Goal: Task Accomplishment & Management: Use online tool/utility

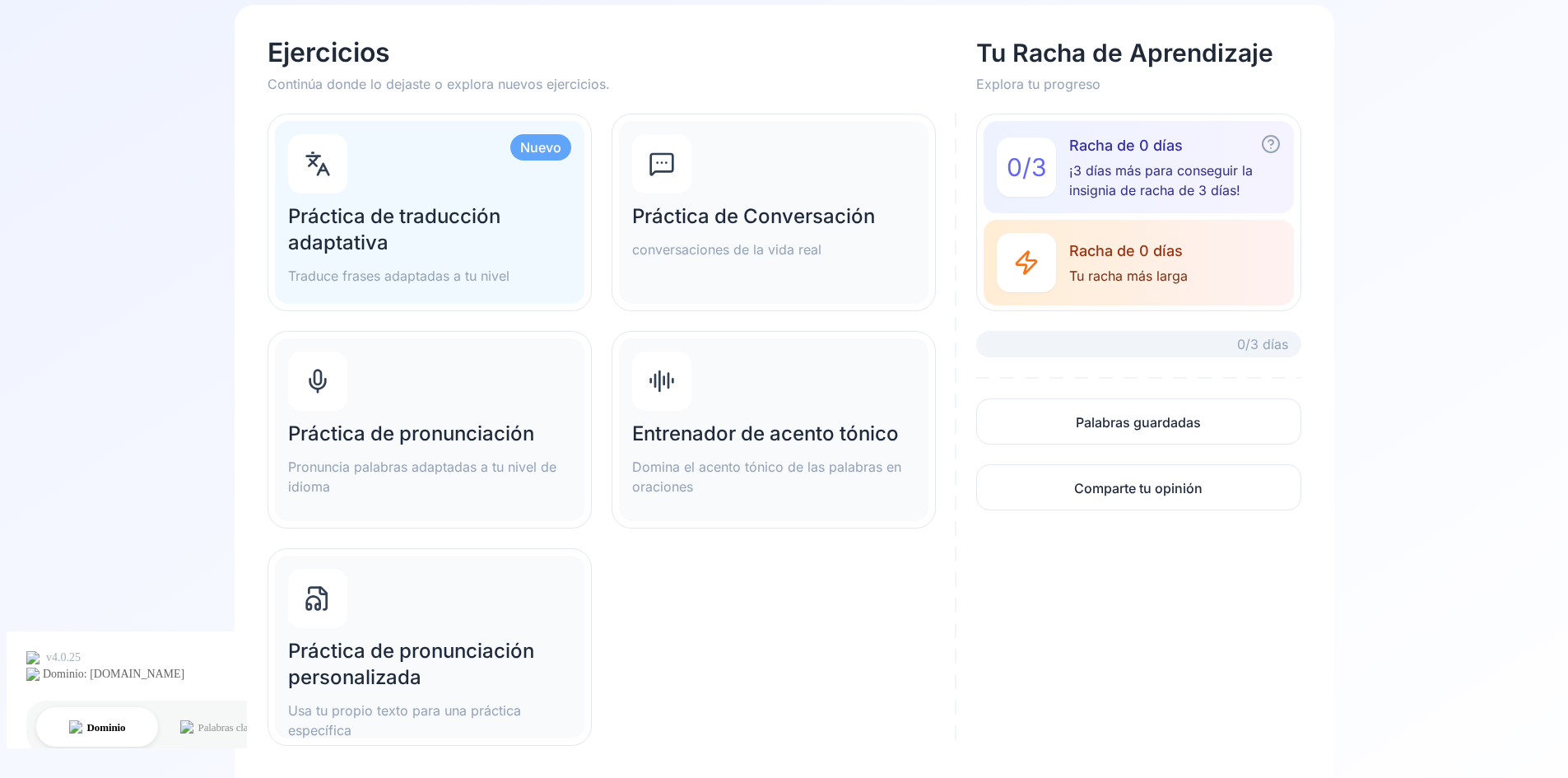
scroll to position [164, 0]
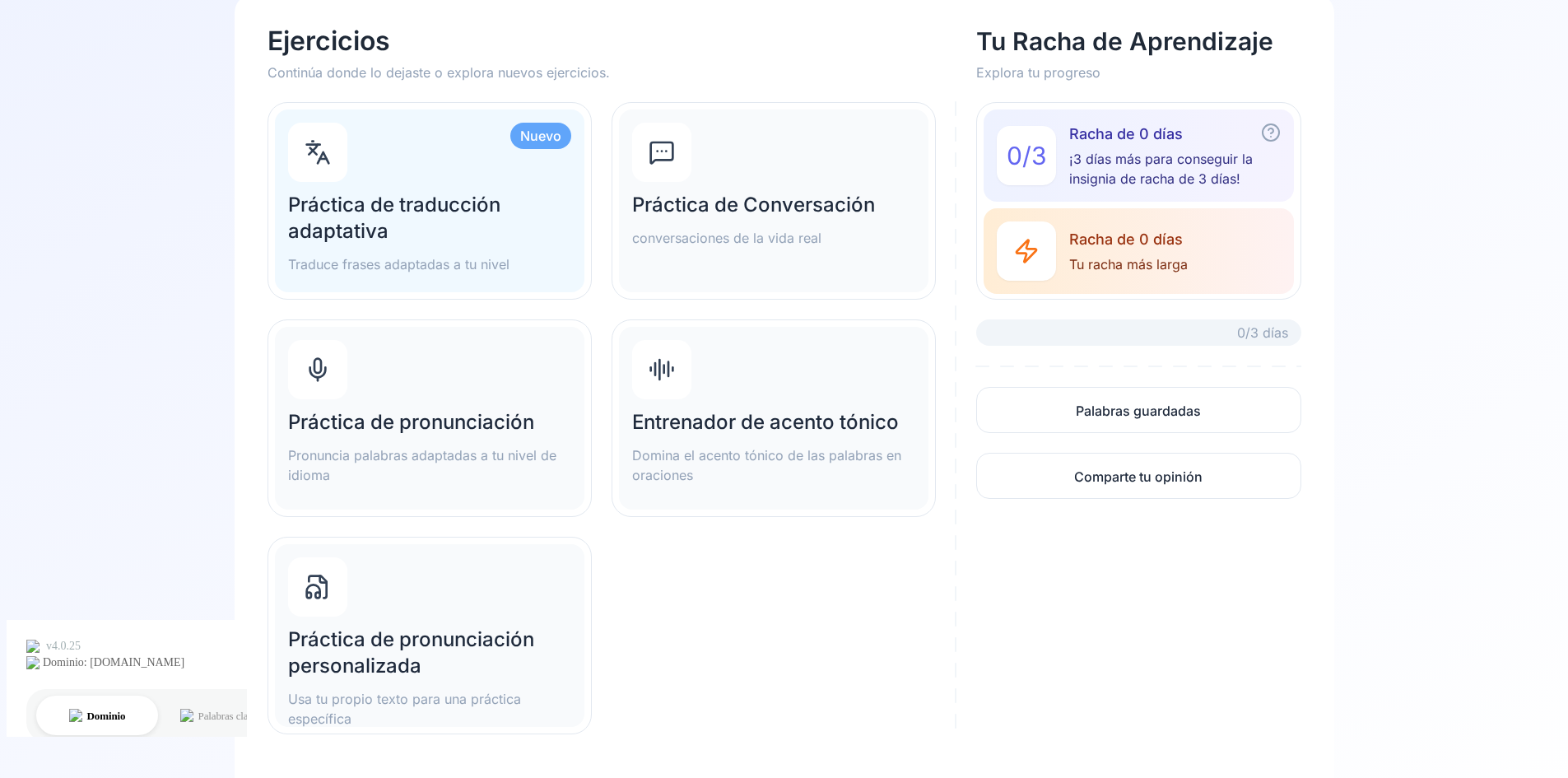
click at [815, 249] on div "Práctica de Conversación conversaciones de la vida real" at bounding box center [773, 200] width 310 height 182
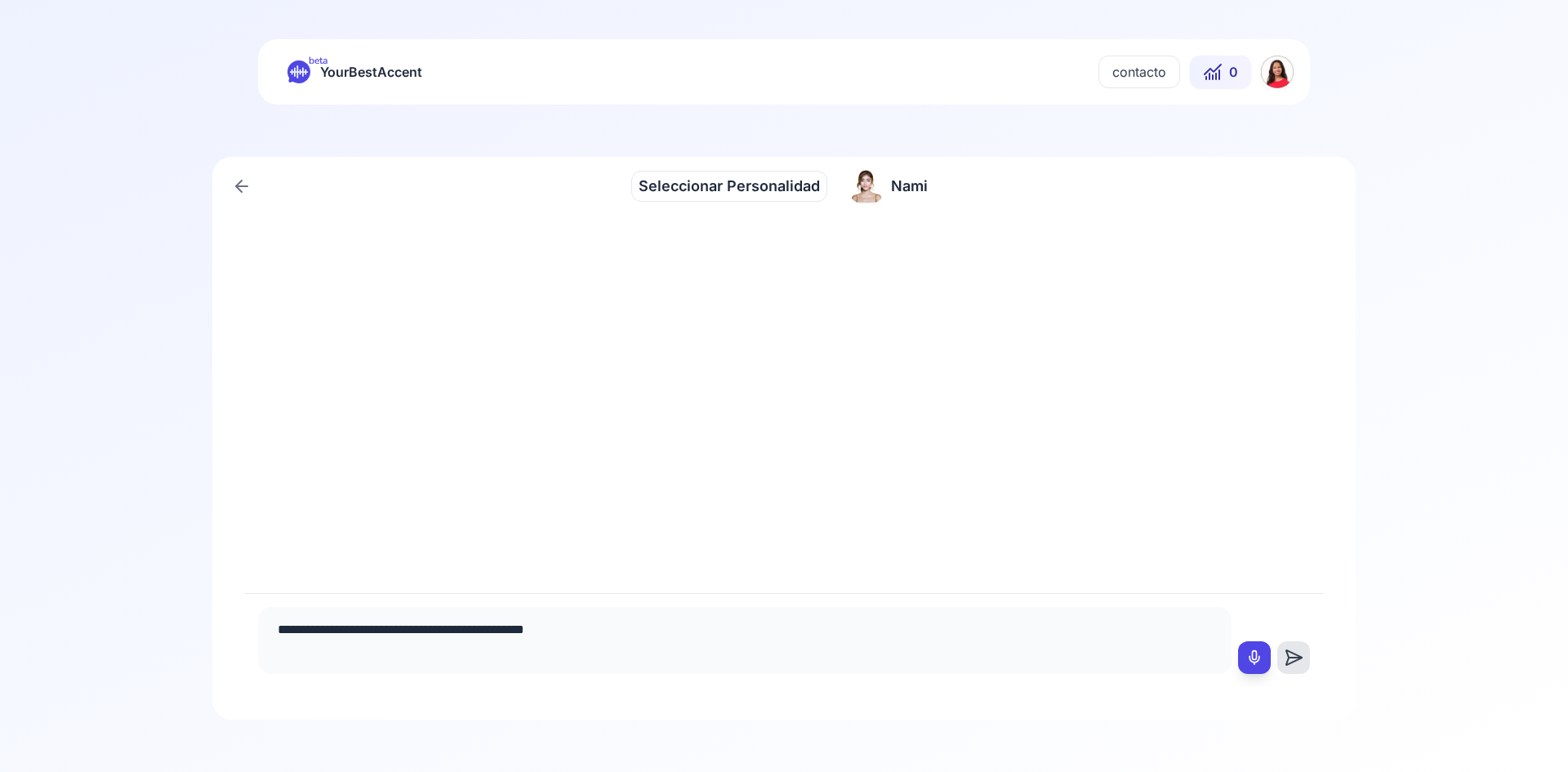
type textarea "**********"
click at [1298, 655] on icon at bounding box center [1294, 657] width 16 height 15
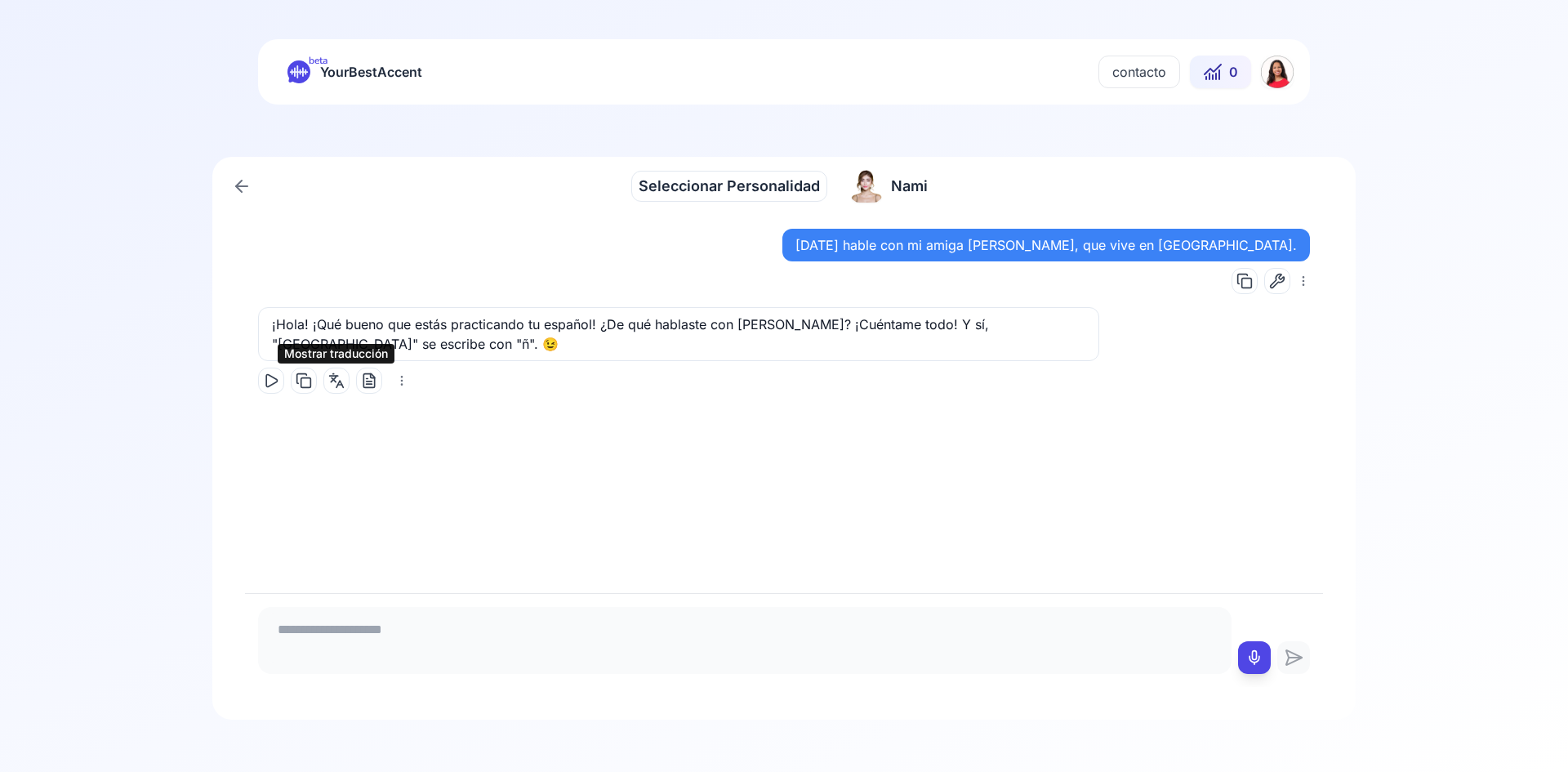
click at [338, 381] on icon at bounding box center [336, 381] width 17 height 17
click at [793, 180] on span "Seleccionar Personalidad" at bounding box center [729, 186] width 181 height 23
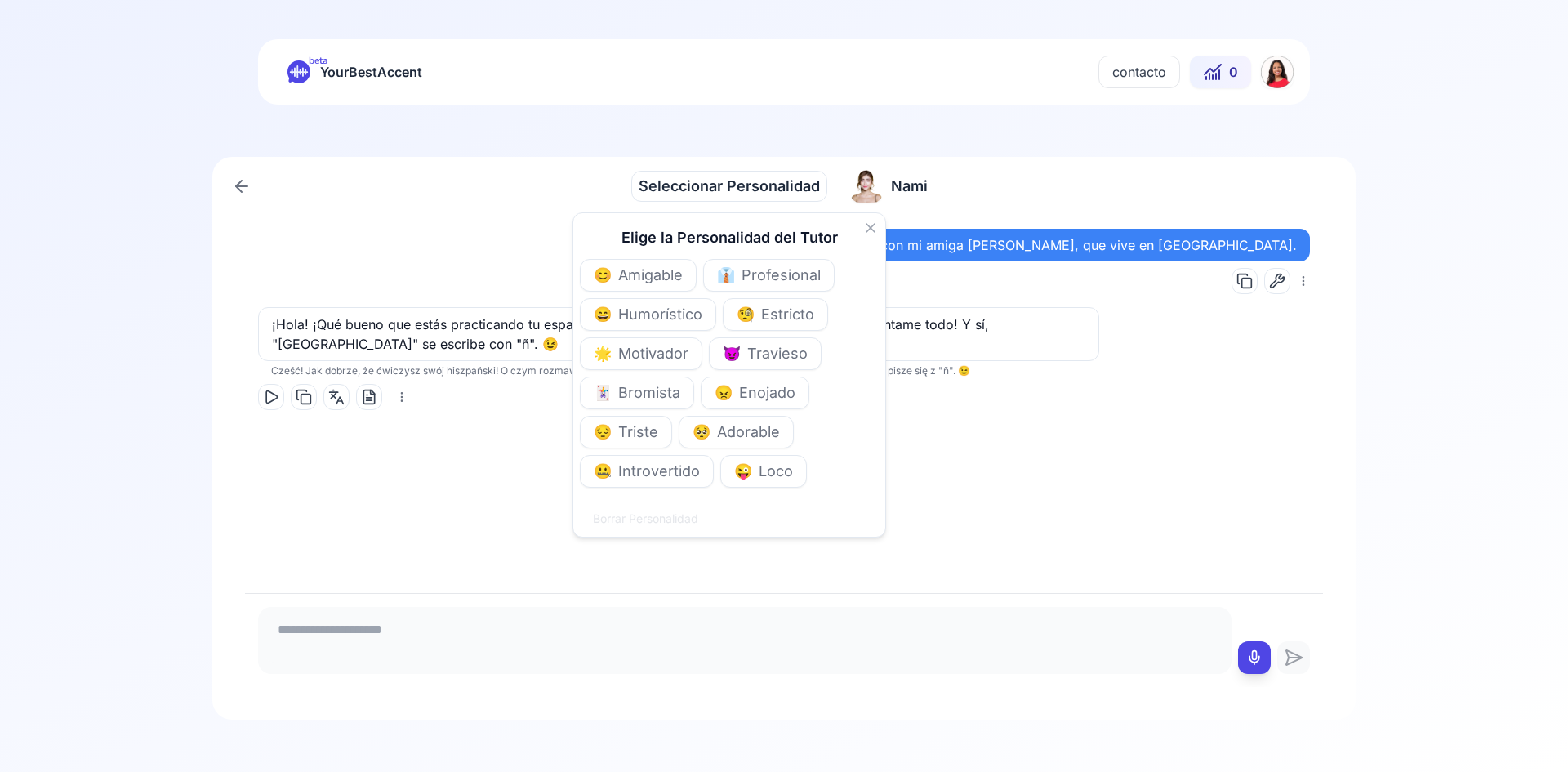
click at [428, 205] on div "Seleccionar Personalidad Seleccionar Personalidad [PERSON_NAME]" at bounding box center [784, 189] width 1078 height 52
